Goal: Information Seeking & Learning: Learn about a topic

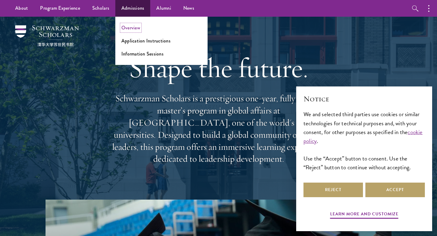
click at [130, 24] on link "Overview" at bounding box center [131, 27] width 19 height 7
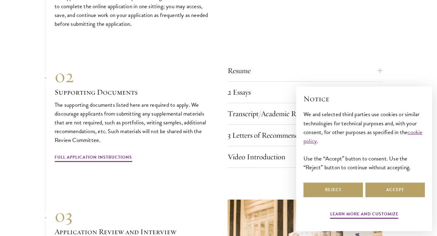
scroll to position [1888, 0]
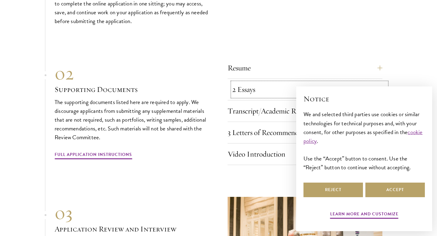
click at [251, 83] on button "2 Essays" at bounding box center [309, 89] width 155 height 15
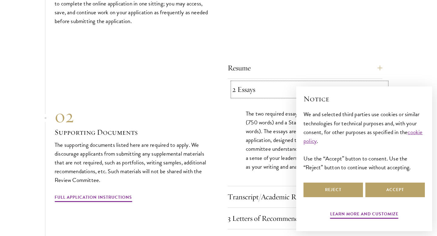
click at [251, 82] on button "2 Essays" at bounding box center [309, 89] width 155 height 15
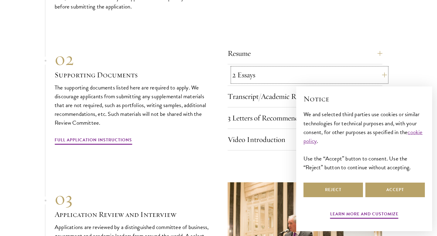
scroll to position [1906, 0]
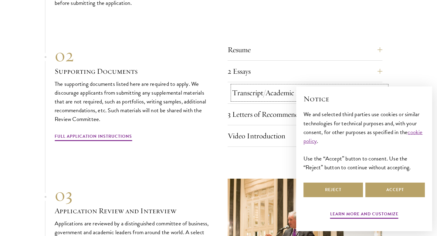
click at [252, 86] on button "Transcript/Academic Records" at bounding box center [309, 93] width 155 height 15
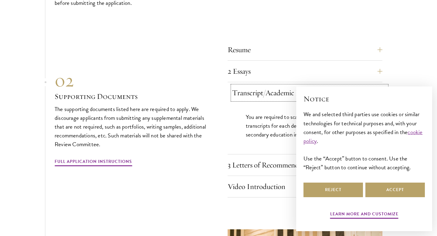
click at [252, 86] on button "Transcript/Academic Records" at bounding box center [309, 93] width 155 height 15
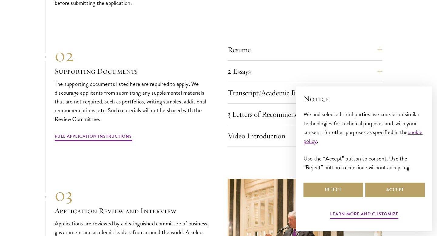
click at [16, 139] on section "01 Online Application 01 Online Application The application must be completed o…" at bounding box center [218, 107] width 437 height 376
click at [305, 129] on button "Video Introduction" at bounding box center [309, 136] width 155 height 15
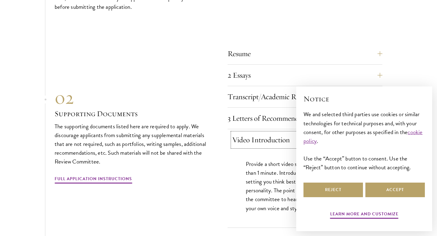
scroll to position [1901, 0]
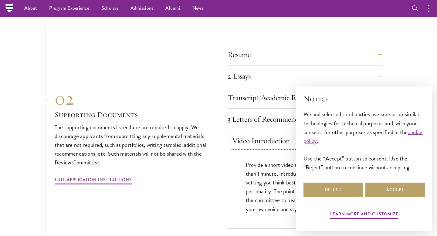
click at [303, 134] on button "Video Introduction" at bounding box center [309, 141] width 155 height 15
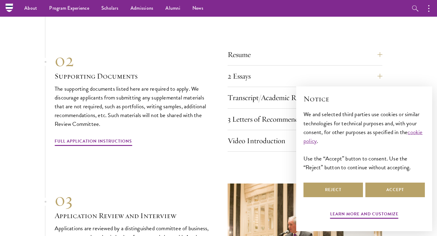
click at [49, 167] on section "01 Online Application 01 Online Application The application must be completed o…" at bounding box center [218, 112] width 437 height 376
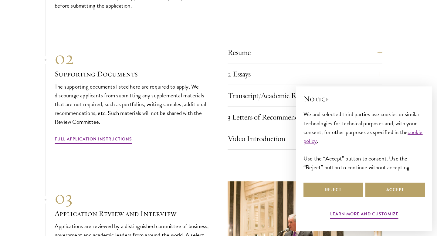
scroll to position [1904, 0]
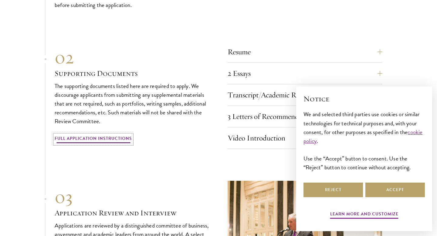
click at [89, 135] on link "Full Application Instructions" at bounding box center [93, 139] width 77 height 9
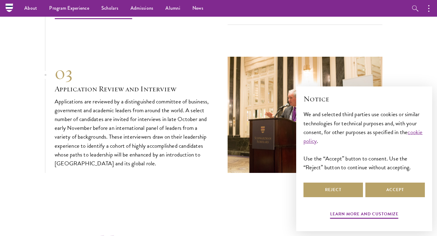
scroll to position [1806, 0]
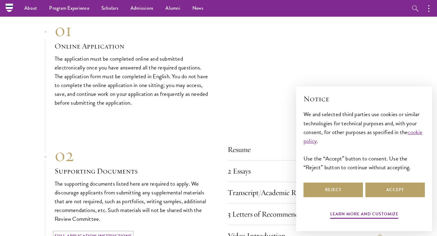
click at [87, 233] on link "Full Application Instructions" at bounding box center [93, 237] width 77 height 9
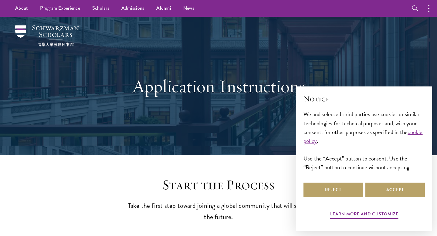
scroll to position [4, 0]
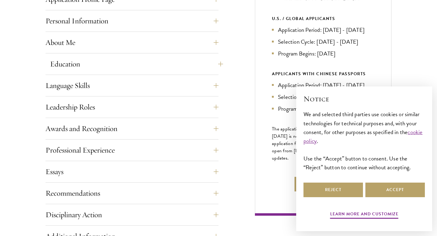
scroll to position [272, 0]
click at [125, 152] on button "Professional Experience" at bounding box center [136, 150] width 173 height 15
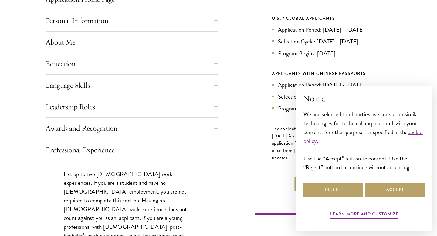
click at [97, 152] on button "Professional Experience" at bounding box center [136, 150] width 173 height 15
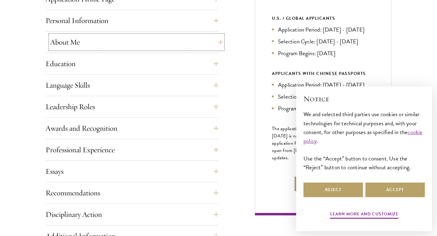
click at [91, 44] on button "About Me" at bounding box center [136, 42] width 173 height 15
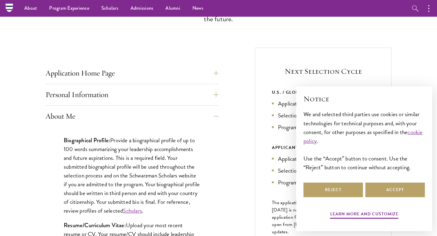
scroll to position [195, 0]
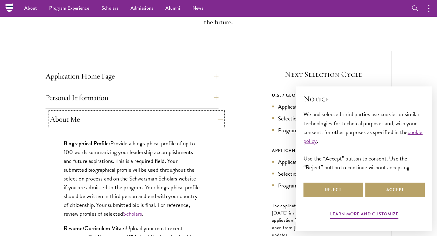
click at [56, 121] on button "About Me" at bounding box center [136, 119] width 173 height 15
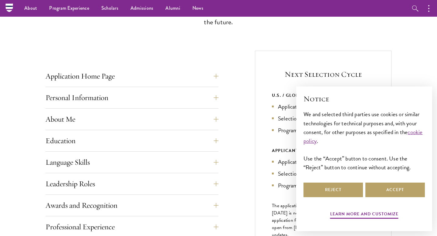
click at [19, 159] on div "Start the Process Take the first step toward joining a global community that wi…" at bounding box center [218, 196] width 437 height 429
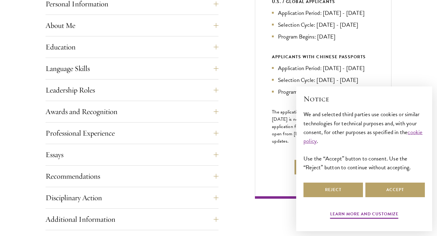
scroll to position [290, 0]
click at [85, 108] on button "Awards and Recognition" at bounding box center [136, 111] width 173 height 15
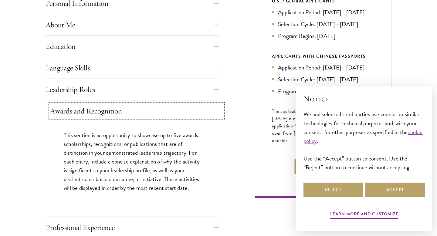
click at [85, 108] on button "Awards and Recognition" at bounding box center [136, 111] width 173 height 15
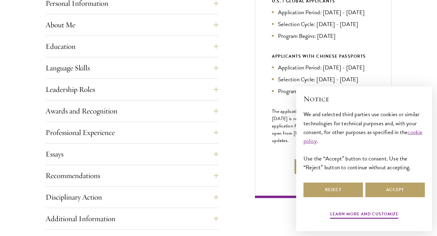
click at [22, 123] on div "Start the Process Take the first step toward joining a global community that wi…" at bounding box center [218, 101] width 437 height 429
click at [53, 155] on button "Essays" at bounding box center [136, 154] width 173 height 15
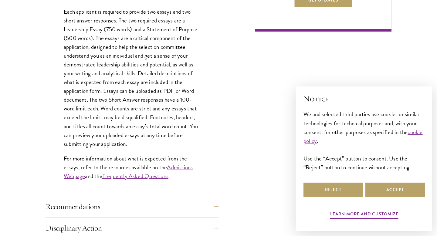
scroll to position [457, 0]
click at [74, 178] on link "Admissions Webpage" at bounding box center [128, 172] width 129 height 18
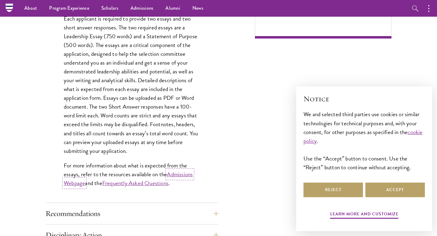
scroll to position [447, 0]
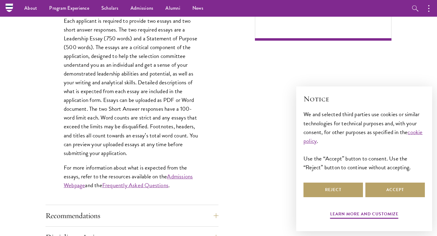
click at [266, 169] on div "Application Home Page The online application form must be completed in English.…" at bounding box center [219, 78] width 346 height 558
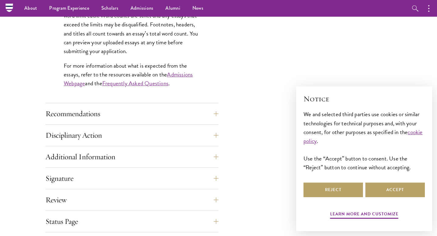
scroll to position [521, 0]
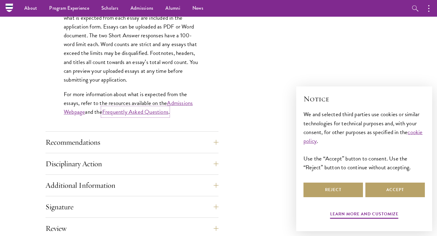
click at [145, 112] on link "Frequently Asked Questions" at bounding box center [135, 112] width 66 height 9
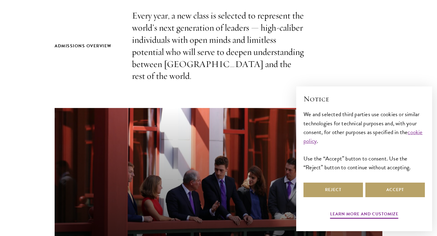
scroll to position [210, 0]
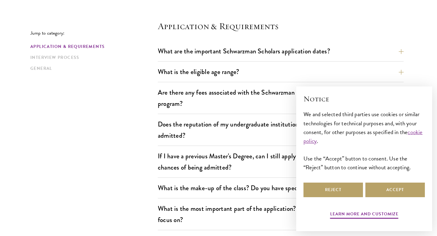
scroll to position [293, 0]
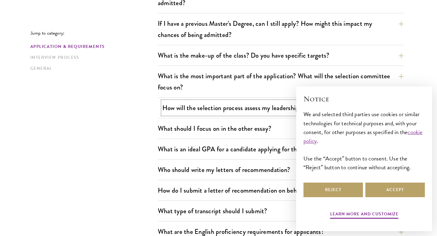
click at [228, 111] on button "How will the selection process assess my leadership potential?" at bounding box center [286, 108] width 246 height 14
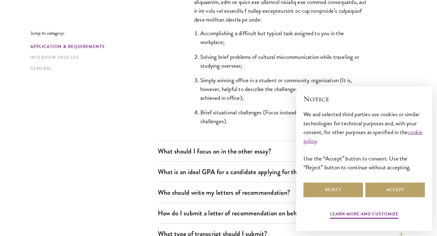
scroll to position [594, 0]
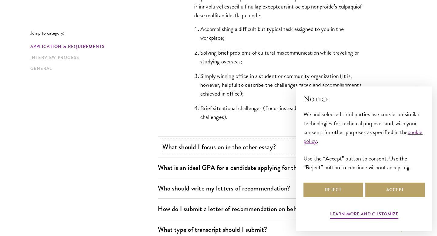
click at [192, 150] on button "What should I focus on in the other essay?" at bounding box center [286, 147] width 246 height 14
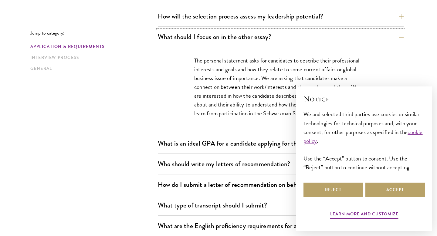
scroll to position [435, 0]
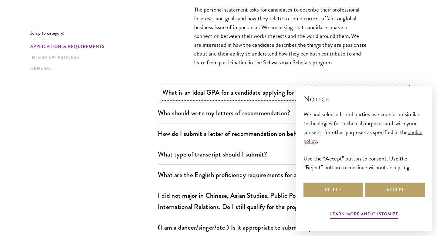
click at [221, 87] on button "What is an ideal GPA for a candidate applying for this scholarship?" at bounding box center [286, 93] width 246 height 14
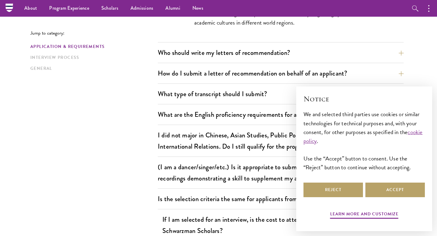
scroll to position [513, 0]
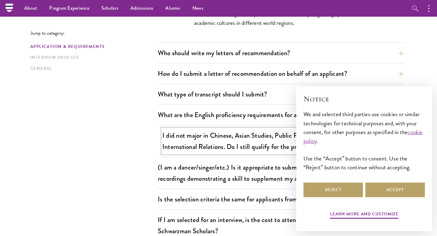
click at [164, 148] on button "I did not major in Chinese, Asian Studies, Public Policy, Economics, Business, …" at bounding box center [286, 141] width 246 height 25
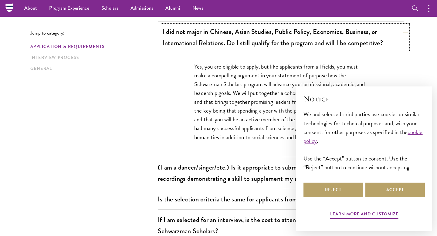
click at [190, 37] on button "I did not major in Chinese, Asian Studies, Public Policy, Economics, Business, …" at bounding box center [286, 37] width 246 height 25
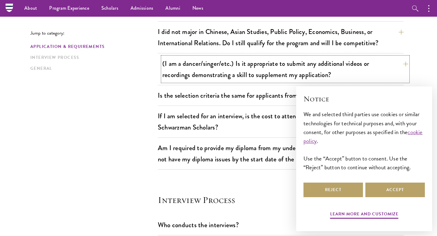
click at [188, 72] on button "(I am a dancer/singer/etc.) Is it appropriate to submit any additional videos o…" at bounding box center [286, 69] width 246 height 25
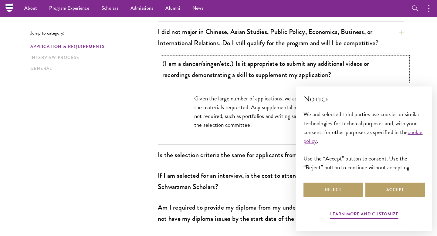
click at [188, 72] on button "(I am a dancer/singer/etc.) Is it appropriate to submit any additional videos o…" at bounding box center [286, 69] width 246 height 25
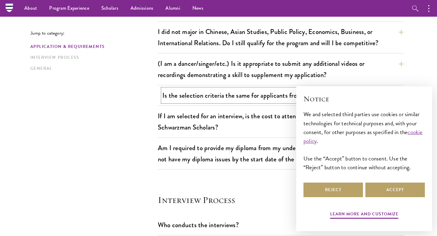
click at [194, 100] on button "Is the selection criteria the same for applicants from China?" at bounding box center [286, 96] width 246 height 14
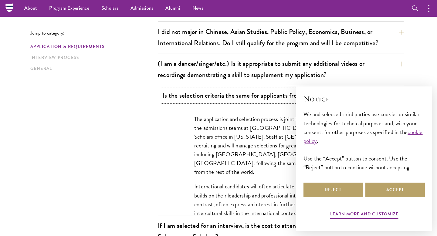
click at [194, 99] on button "Is the selection criteria the same for applicants from China?" at bounding box center [286, 96] width 246 height 14
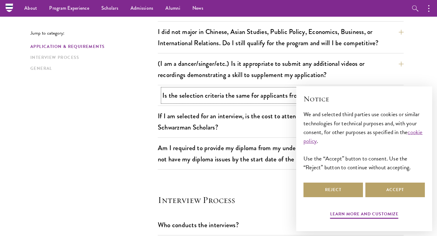
click at [194, 99] on button "Is the selection criteria the same for applicants from China?" at bounding box center [286, 96] width 246 height 14
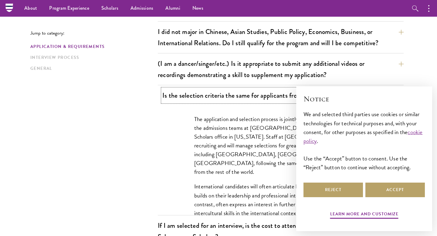
click at [194, 99] on button "Is the selection criteria the same for applicants from China?" at bounding box center [286, 96] width 246 height 14
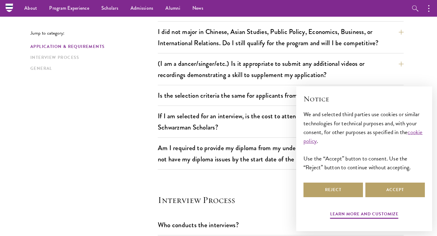
click at [127, 135] on div "Jump to category: Application & Requirements Interview Process General Applicat…" at bounding box center [218, 141] width 377 height 951
click at [192, 124] on button "If I am selected for an interview, is the cost to attend the interview covered …" at bounding box center [286, 121] width 246 height 25
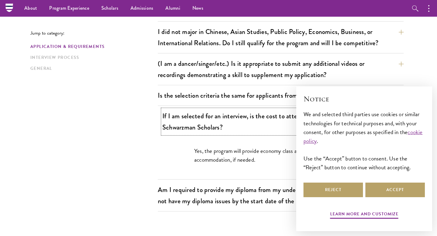
click at [192, 124] on button "If I am selected for an interview, is the cost to attend the interview covered …" at bounding box center [286, 121] width 246 height 25
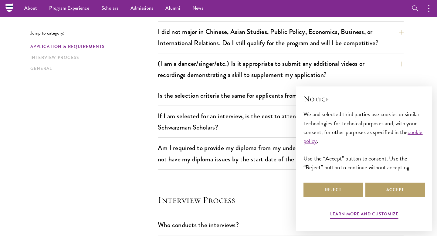
click at [129, 163] on div "Jump to category: Application & Requirements Interview Process General Applicat…" at bounding box center [218, 141] width 377 height 951
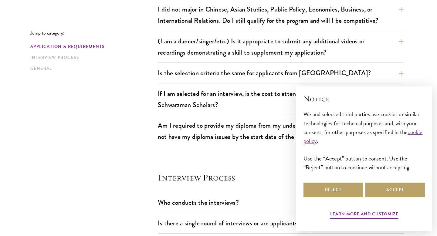
scroll to position [539, 0]
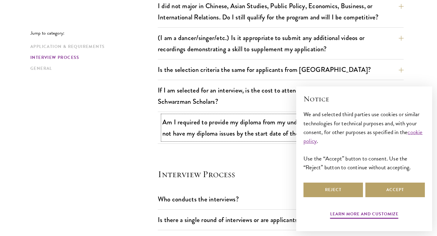
click at [184, 131] on button "Am I required to provide my diploma from my undergraduate institution? What if …" at bounding box center [286, 127] width 246 height 25
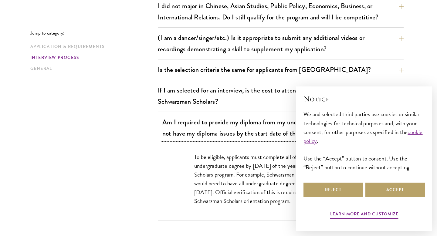
click at [184, 131] on button "Am I required to provide my diploma from my undergraduate institution? What if …" at bounding box center [286, 127] width 246 height 25
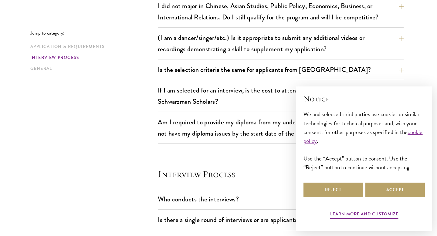
click at [106, 159] on div "Jump to category: Application & Requirements Interview Process General Applicat…" at bounding box center [218, 116] width 377 height 951
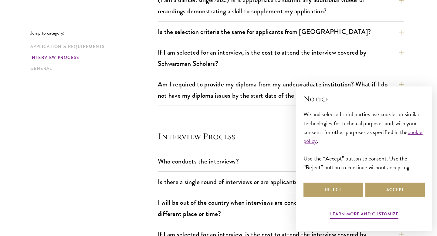
scroll to position [629, 0]
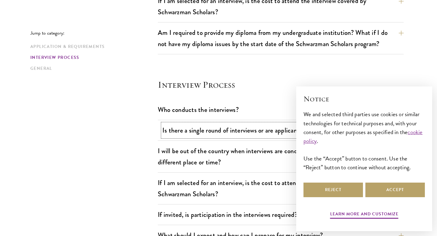
click at [184, 129] on button "Is there a single round of interviews or are applicants ever interviewed twice?" at bounding box center [286, 131] width 246 height 14
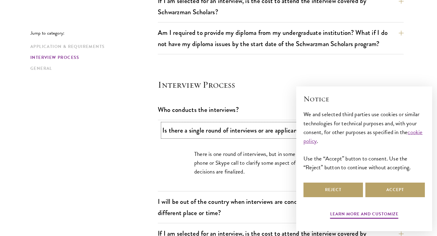
click at [184, 129] on button "Is there a single round of interviews or are applicants ever interviewed twice?" at bounding box center [286, 131] width 246 height 14
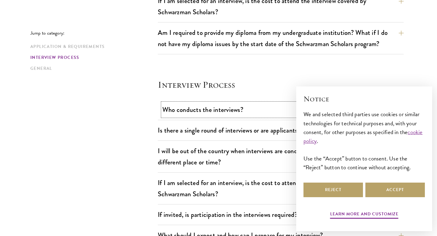
click at [187, 105] on button "Who conducts the interviews?" at bounding box center [286, 110] width 246 height 14
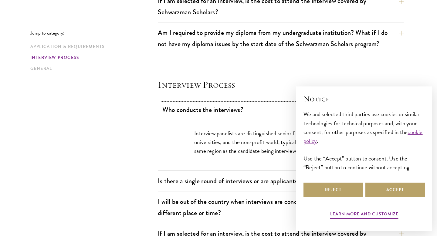
click at [187, 106] on button "Who conducts the interviews?" at bounding box center [286, 110] width 246 height 14
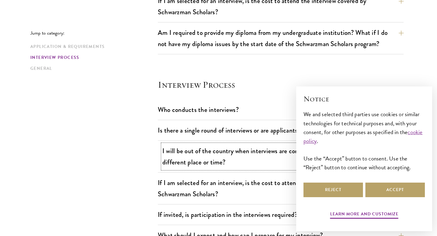
click at [187, 158] on button "I will be out of the country when interviews are conducted. May I be interviewe…" at bounding box center [286, 156] width 246 height 25
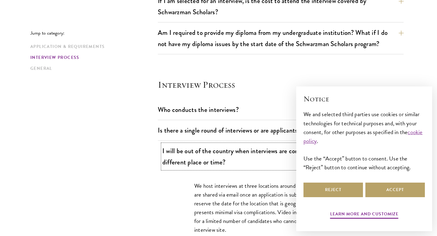
click at [187, 158] on button "I will be out of the country when interviews are conducted. May I be interviewe…" at bounding box center [286, 156] width 246 height 25
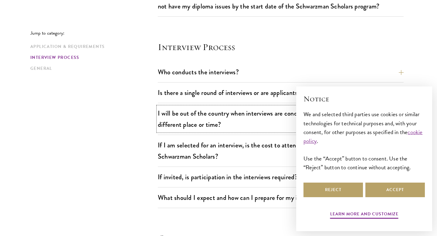
scroll to position [669, 0]
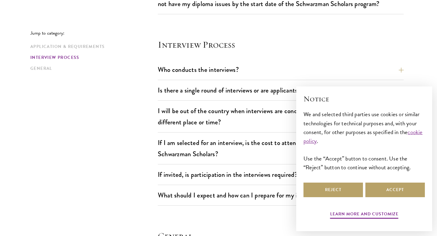
click at [207, 181] on div "If invited, is participation in the interviews required? The in-person intervie…" at bounding box center [281, 176] width 246 height 17
click at [207, 179] on button "If invited, is participation in the interviews required?" at bounding box center [286, 175] width 246 height 14
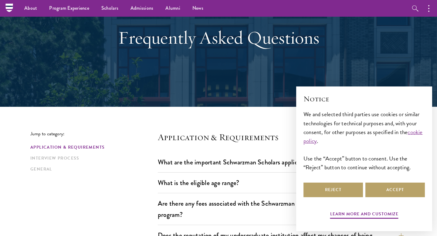
scroll to position [0, 0]
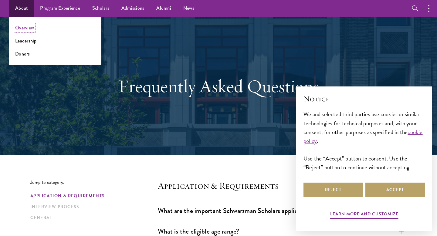
click at [27, 29] on link "Overview" at bounding box center [24, 27] width 19 height 7
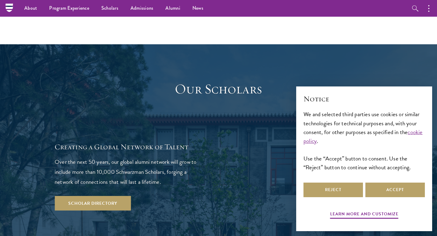
scroll to position [714, 0]
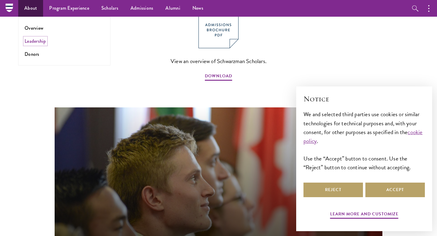
click at [33, 43] on link "Leadership" at bounding box center [36, 41] width 22 height 7
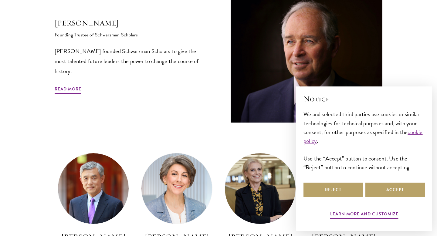
scroll to position [237, 0]
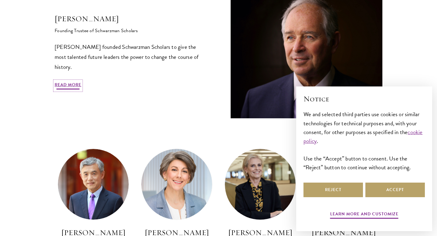
click at [62, 84] on link "Read More" at bounding box center [68, 85] width 27 height 9
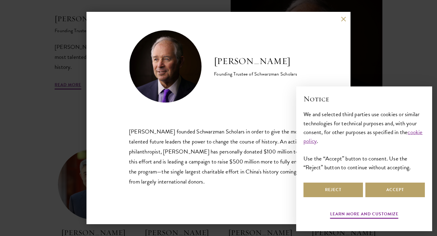
click at [344, 18] on button at bounding box center [343, 18] width 5 height 5
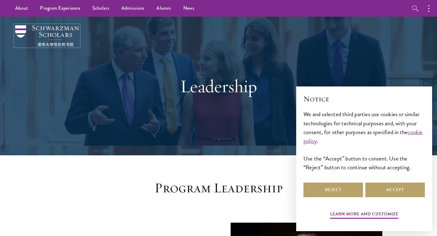
click at [43, 31] on img at bounding box center [47, 35] width 64 height 21
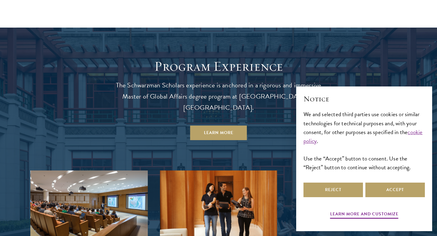
scroll to position [495, 0]
